Goal: Connect with others: Connect with others

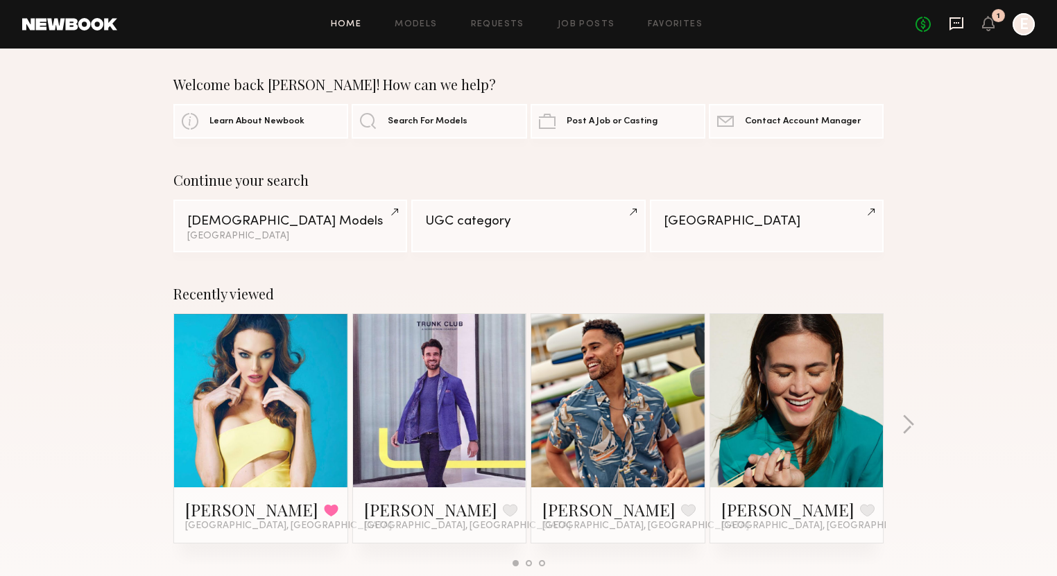
click at [951, 28] on icon at bounding box center [956, 23] width 14 height 13
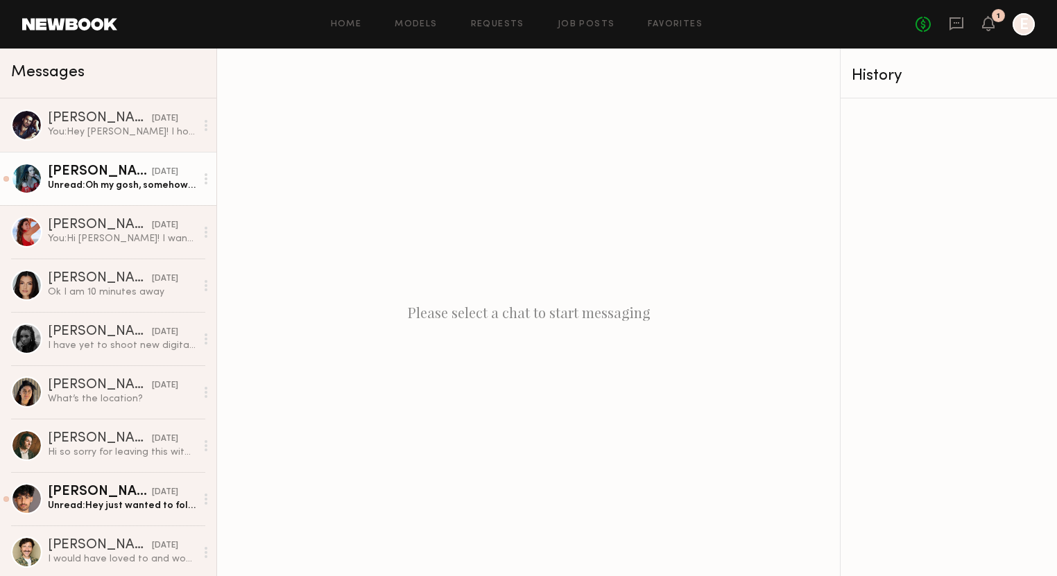
click at [98, 178] on div "Cassi C." at bounding box center [100, 172] width 104 height 14
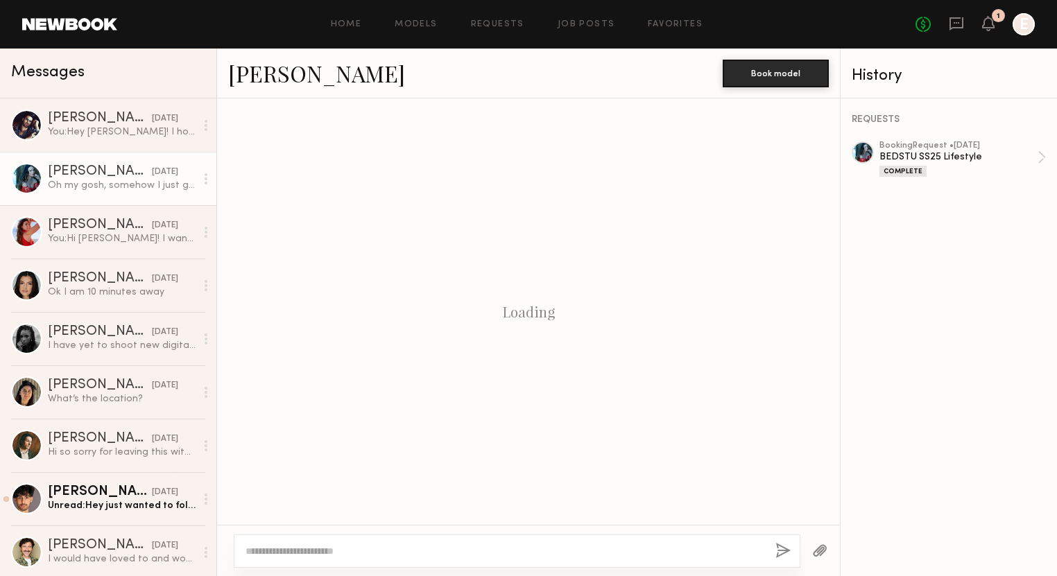
scroll to position [1357, 0]
click at [248, 73] on link "Cassi C." at bounding box center [316, 73] width 177 height 30
